Goal: Navigation & Orientation: Find specific page/section

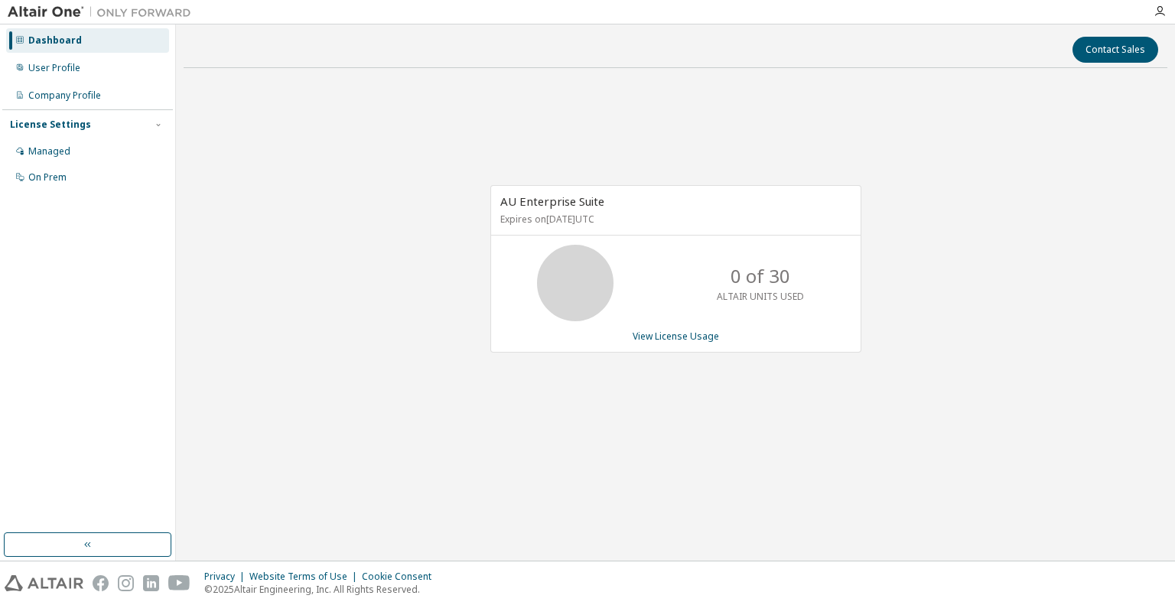
click at [850, 347] on div "AU Enterprise Suite Expires on [DATE] UTC 0 of 30 ALTAIR UNITS USED View Licens…" at bounding box center [675, 269] width 371 height 168
